Goal: Complete application form: Complete application form

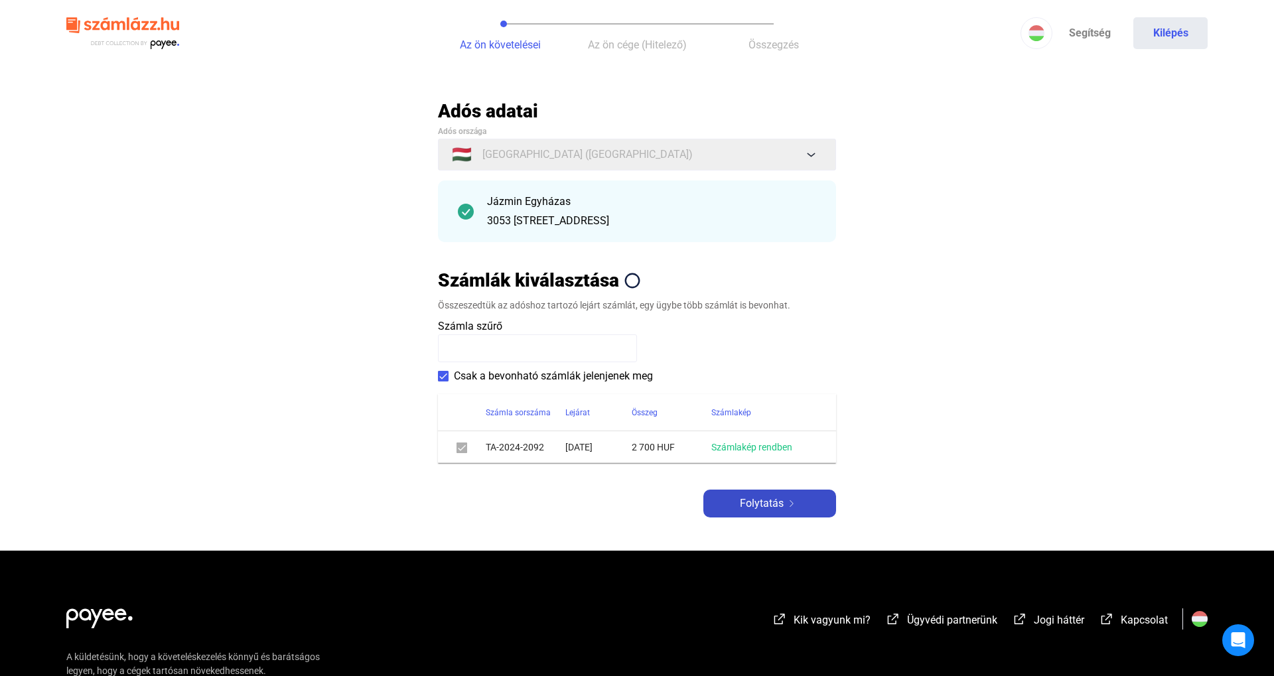
click at [751, 491] on button "Folytatás" at bounding box center [769, 504] width 133 height 28
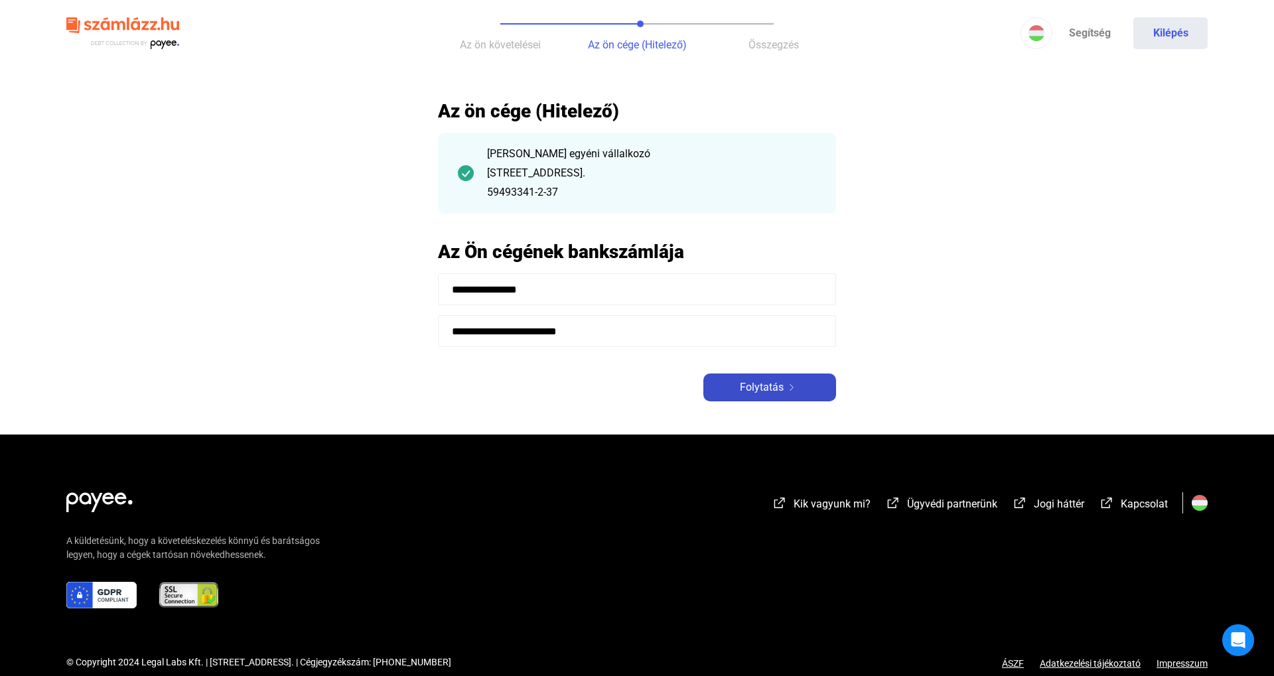
click at [774, 395] on span "Folytatás" at bounding box center [762, 388] width 44 height 16
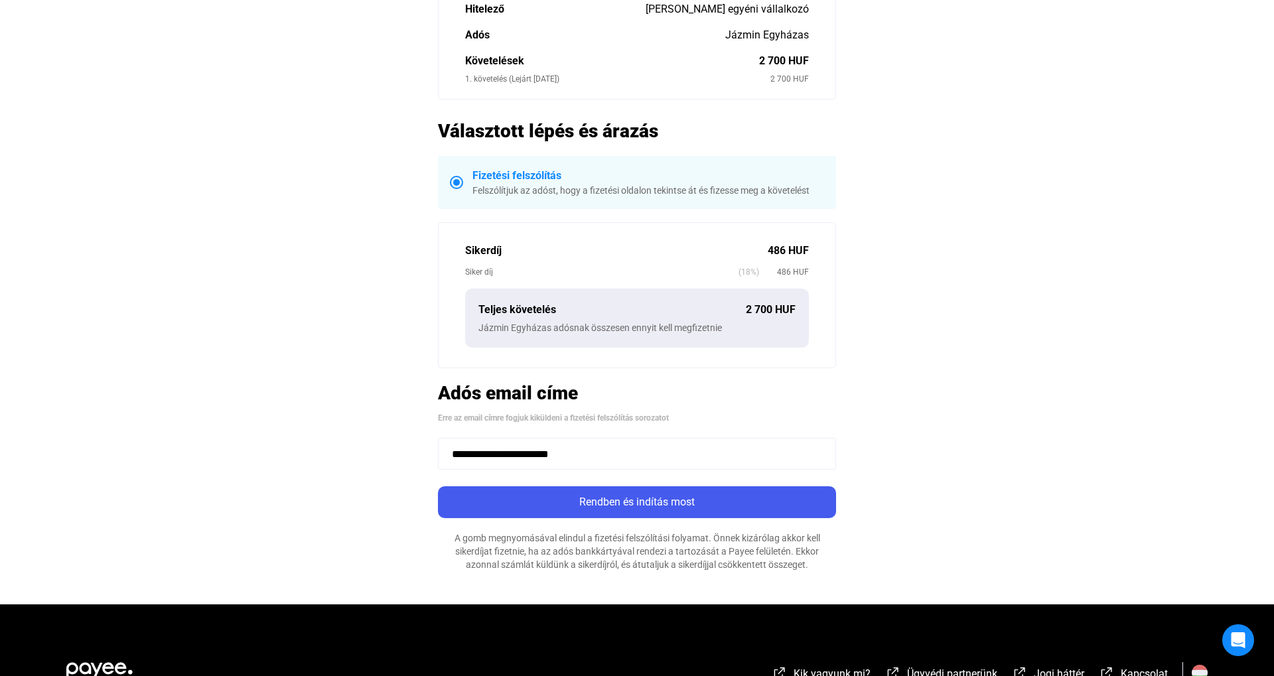
scroll to position [287, 0]
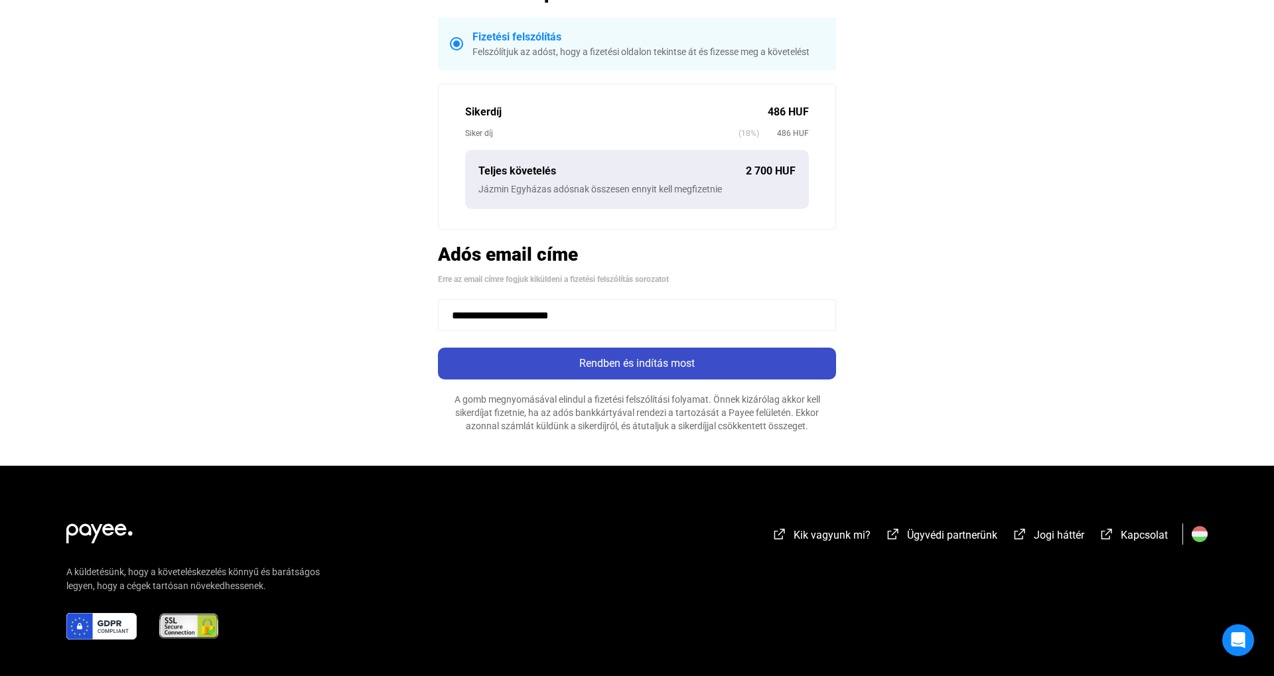
click at [652, 360] on div "Rendben és indítás most" at bounding box center [637, 364] width 390 height 16
